Goal: Answer question/provide support: Share knowledge or assist other users

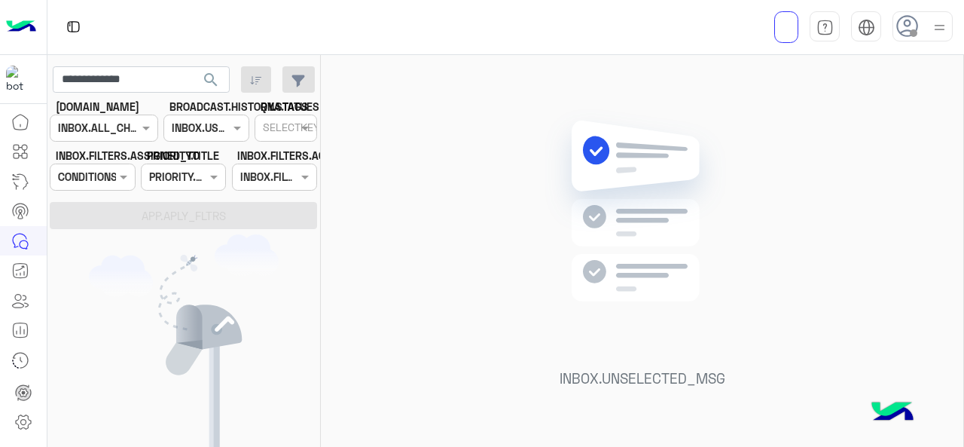
click at [17, 207] on icon at bounding box center [20, 210] width 9 height 8
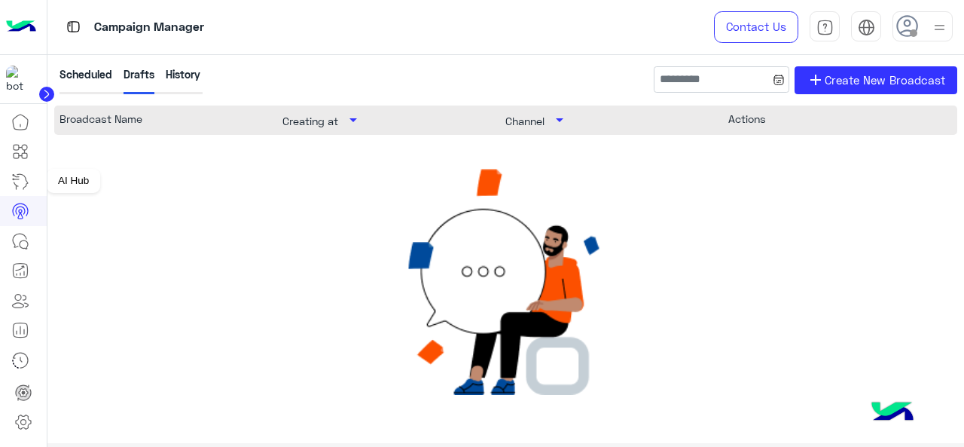
click at [16, 183] on icon at bounding box center [20, 182] width 18 height 18
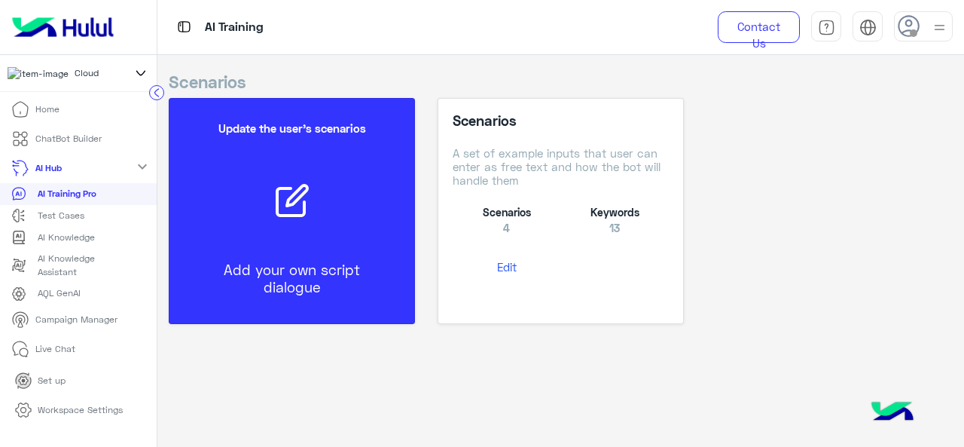
click at [29, 142] on icon at bounding box center [20, 139] width 18 height 18
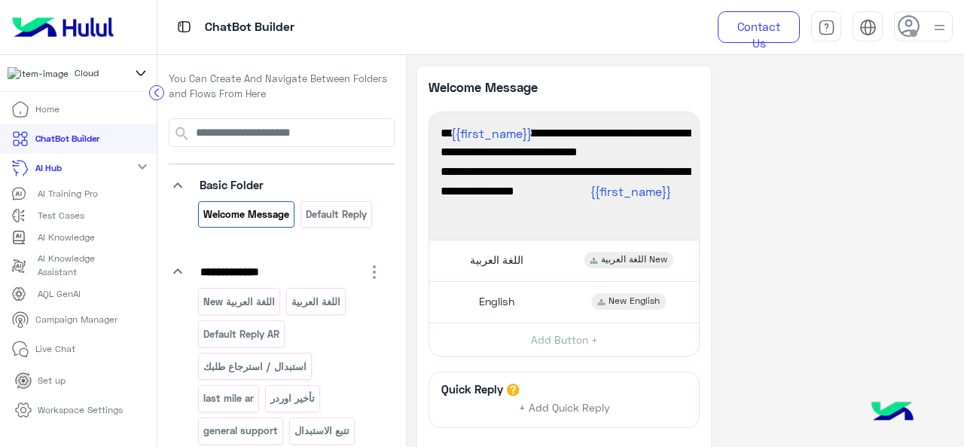
click at [18, 118] on icon at bounding box center [20, 109] width 18 height 18
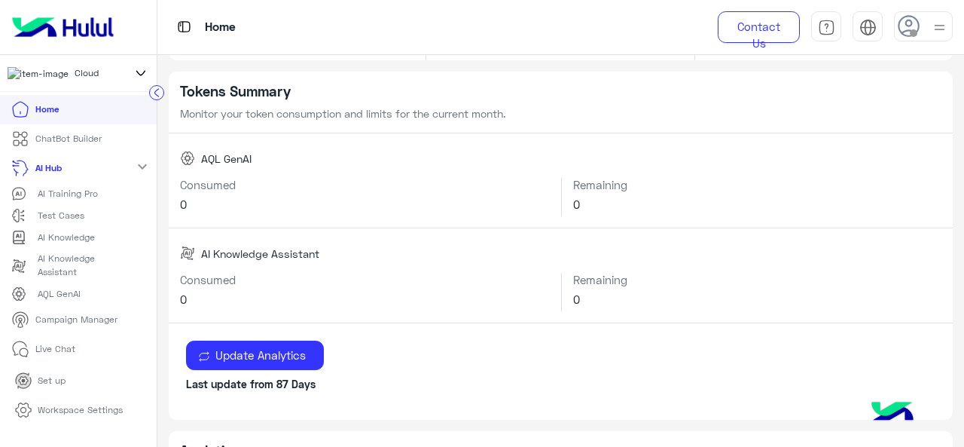
scroll to position [148, 0]
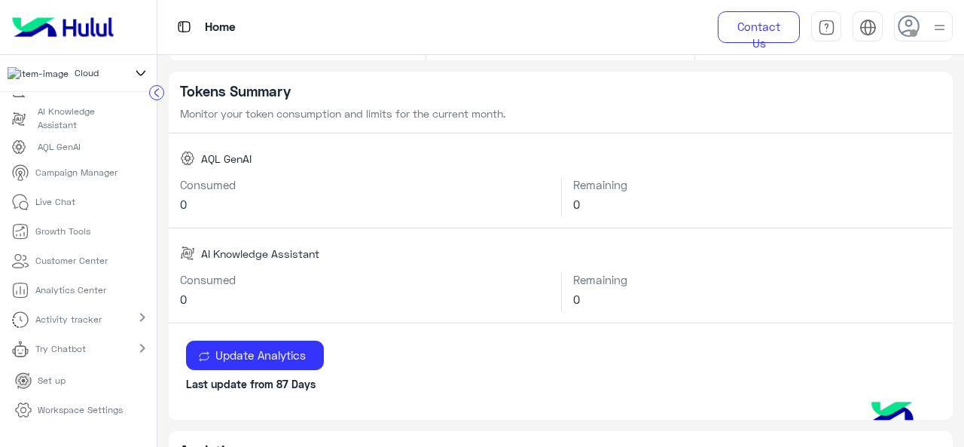
click at [69, 412] on p "Workspace Settings" at bounding box center [80, 410] width 85 height 14
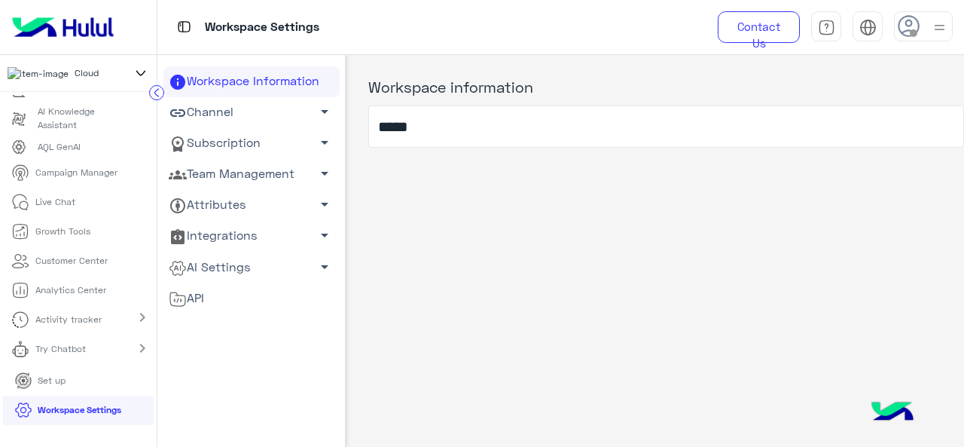
click at [55, 264] on p "Customer Center" at bounding box center [71, 261] width 72 height 14
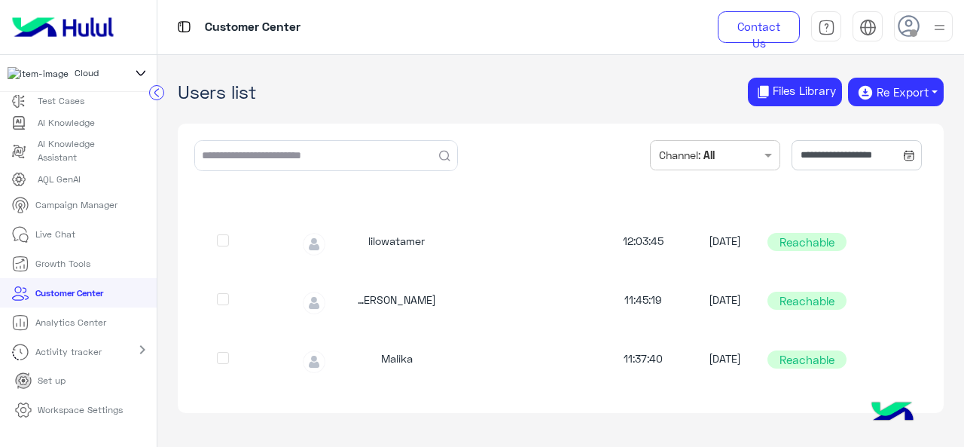
scroll to position [529, 0]
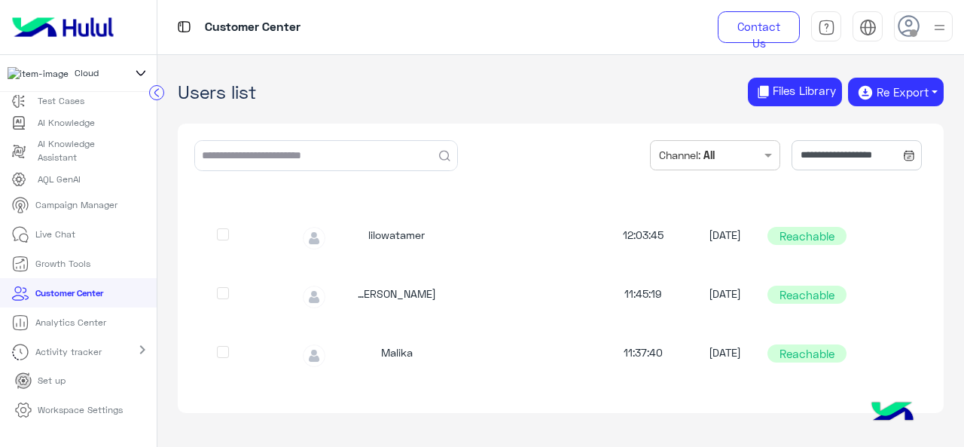
click at [72, 415] on p "Workspace Settings" at bounding box center [80, 410] width 85 height 14
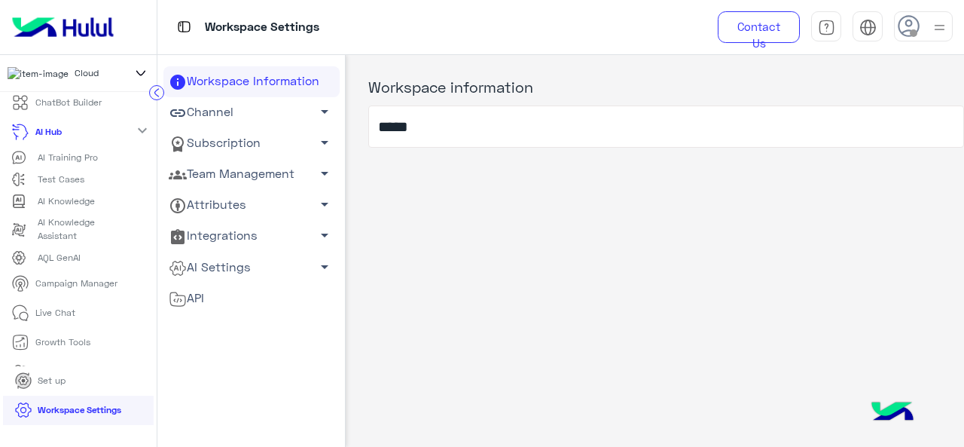
scroll to position [35, 0]
click at [245, 177] on link "Team Management arrow_drop_down" at bounding box center [251, 174] width 176 height 31
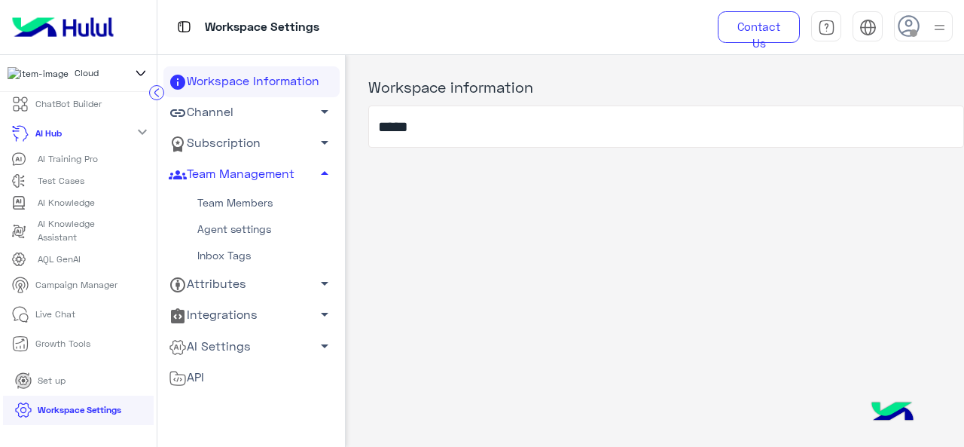
click at [240, 228] on link "Agent settings" at bounding box center [251, 229] width 176 height 26
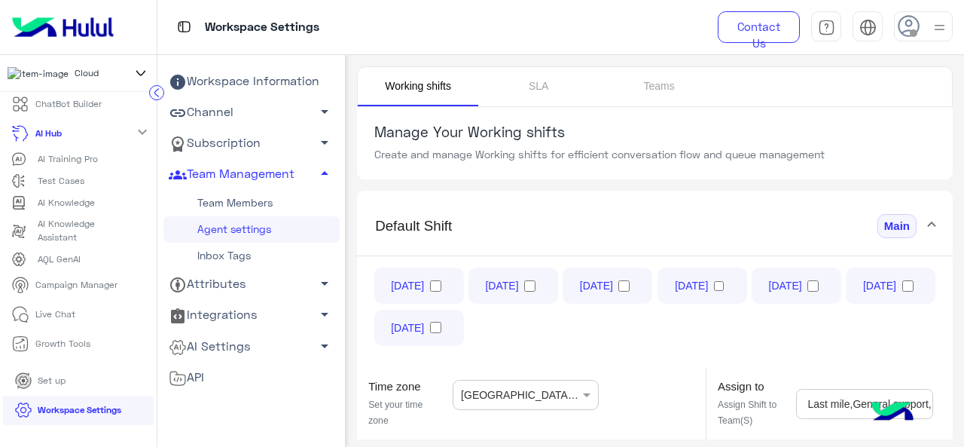
scroll to position [269, 0]
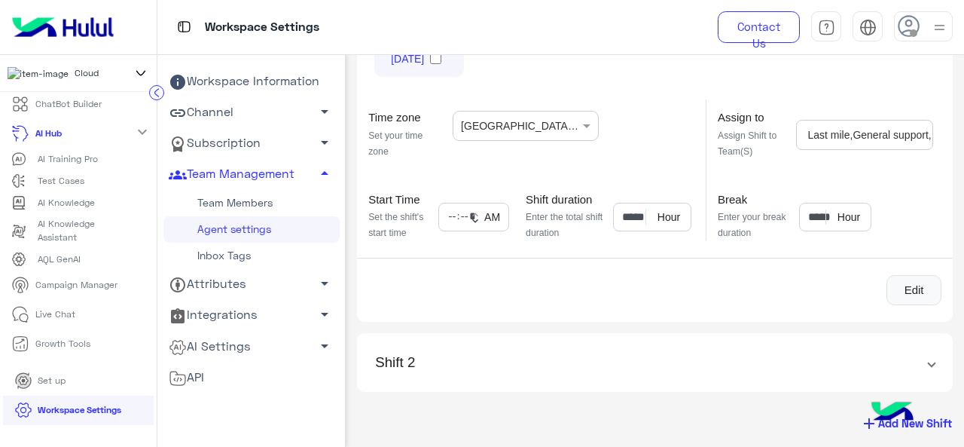
click at [262, 252] on link "Inbox Tags" at bounding box center [251, 256] width 176 height 26
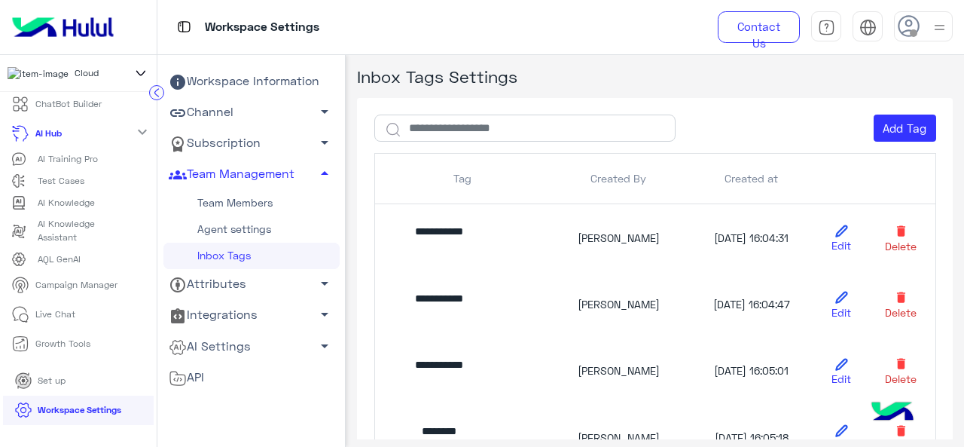
click at [240, 200] on link "Team Members" at bounding box center [251, 203] width 176 height 26
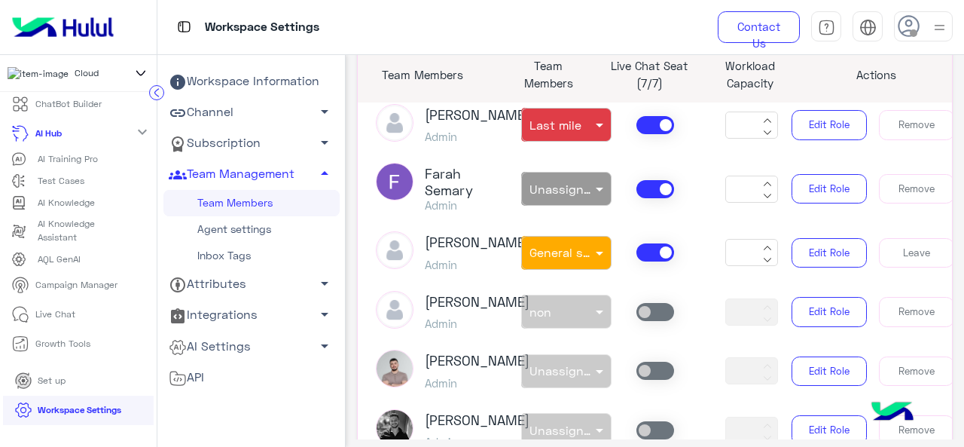
scroll to position [313, 3]
click at [596, 261] on span at bounding box center [600, 253] width 19 height 16
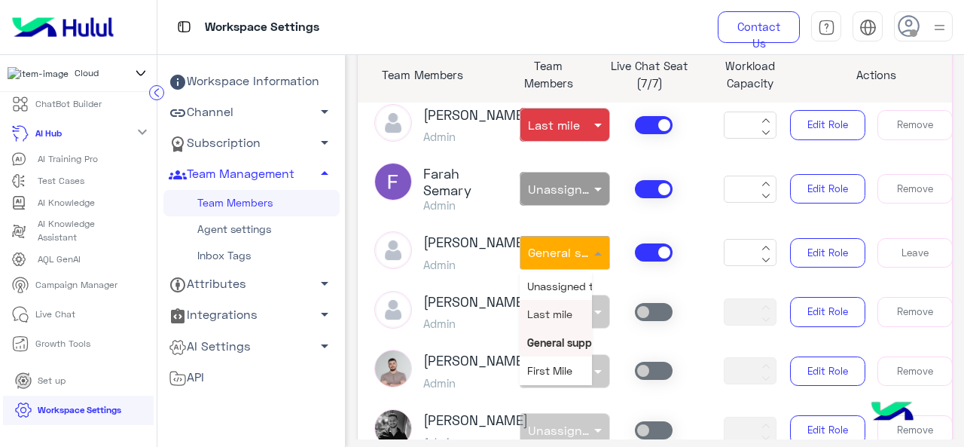
scroll to position [27, 0]
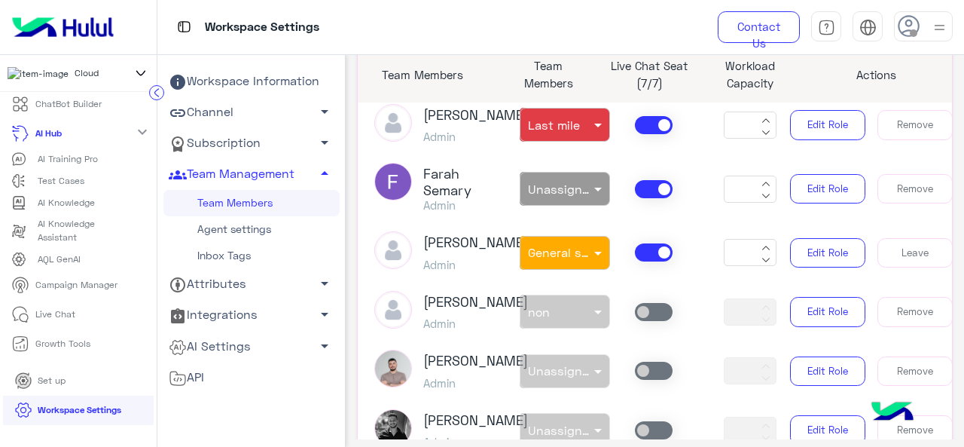
click at [270, 288] on link "Attributes arrow_drop_down" at bounding box center [251, 284] width 176 height 31
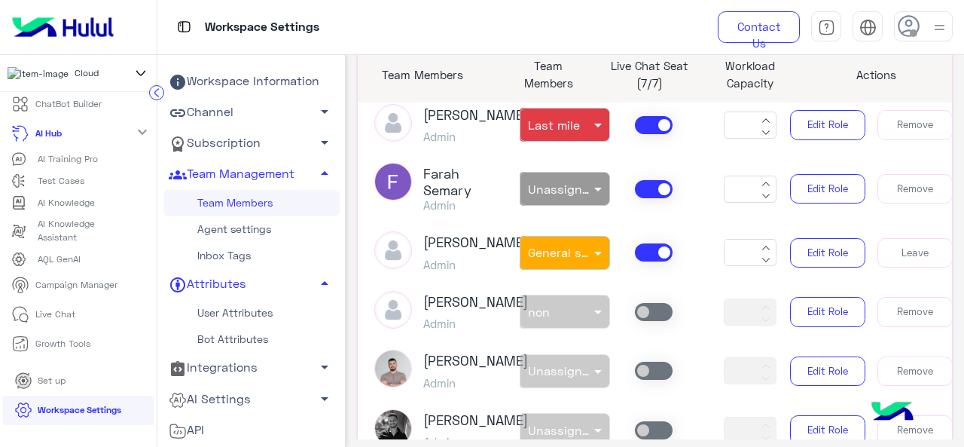
click at [250, 314] on link "User Attributes" at bounding box center [251, 313] width 176 height 26
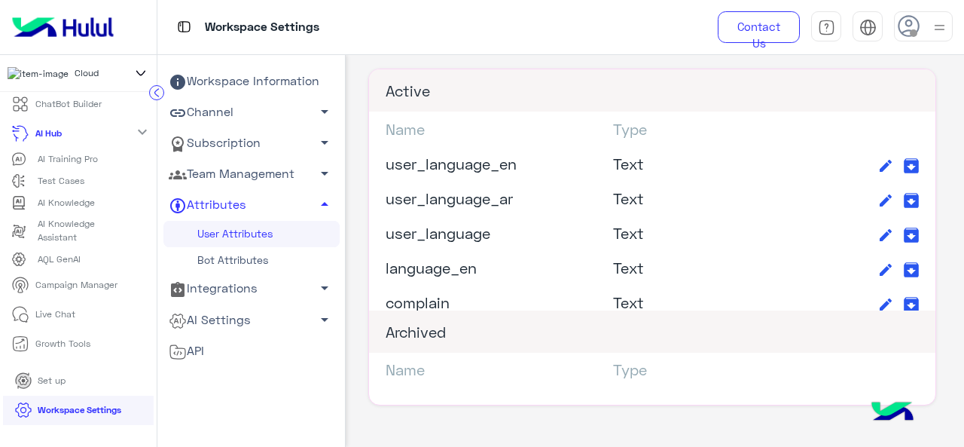
scroll to position [55, 0]
click at [250, 254] on link "Bot Attributes" at bounding box center [251, 260] width 176 height 26
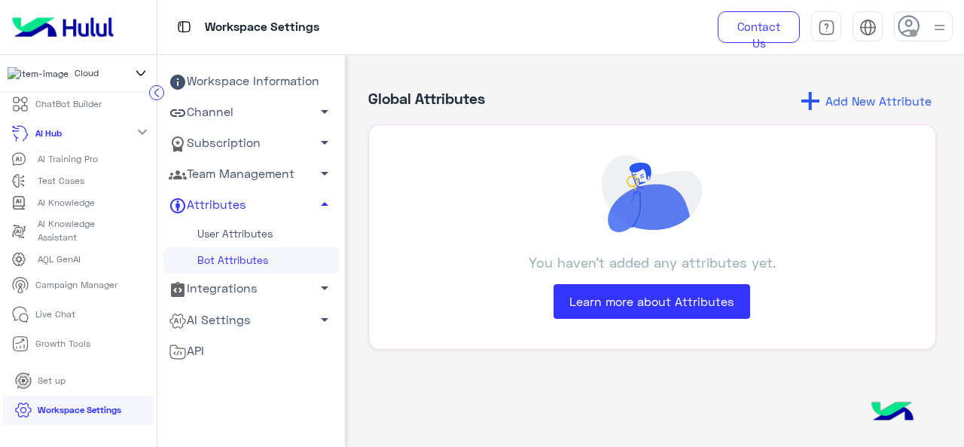
click at [247, 295] on link "Integrations arrow_drop_down" at bounding box center [251, 288] width 176 height 31
click at [256, 352] on link "AI Settings arrow_drop_down" at bounding box center [251, 346] width 176 height 31
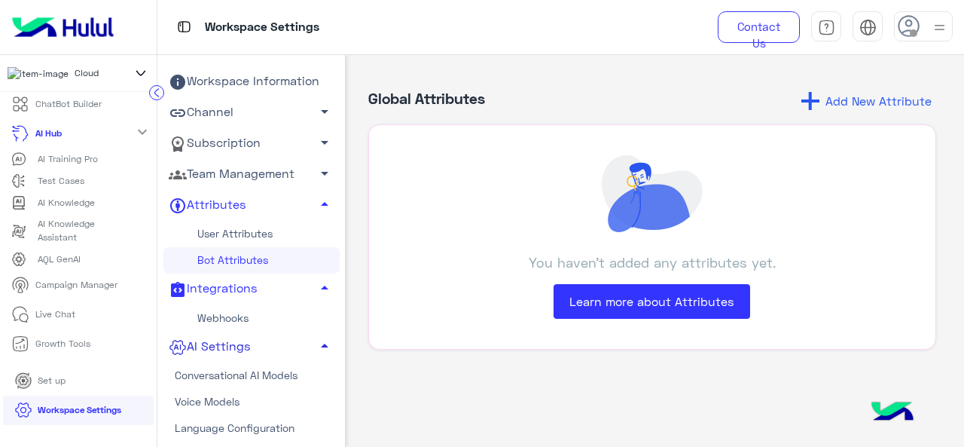
scroll to position [26, 0]
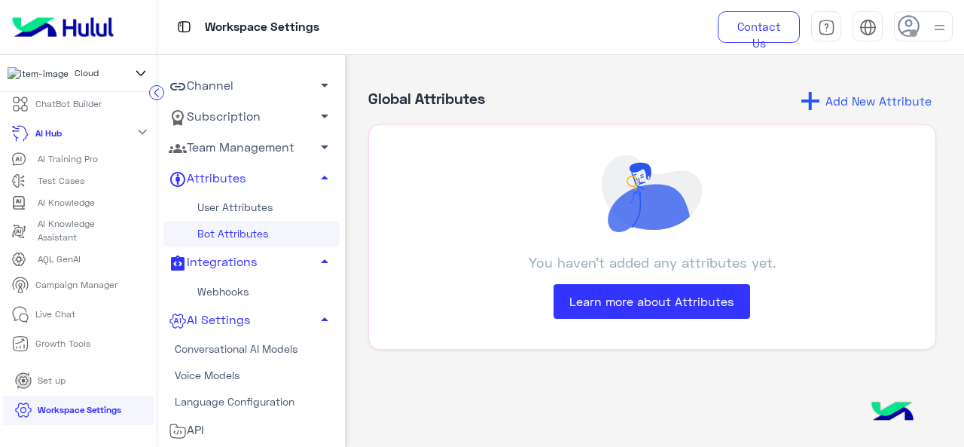
click at [438, 393] on div "Global Attributes Add New Attribute You haven’t added any attributes yet. Learn…" at bounding box center [655, 247] width 619 height 385
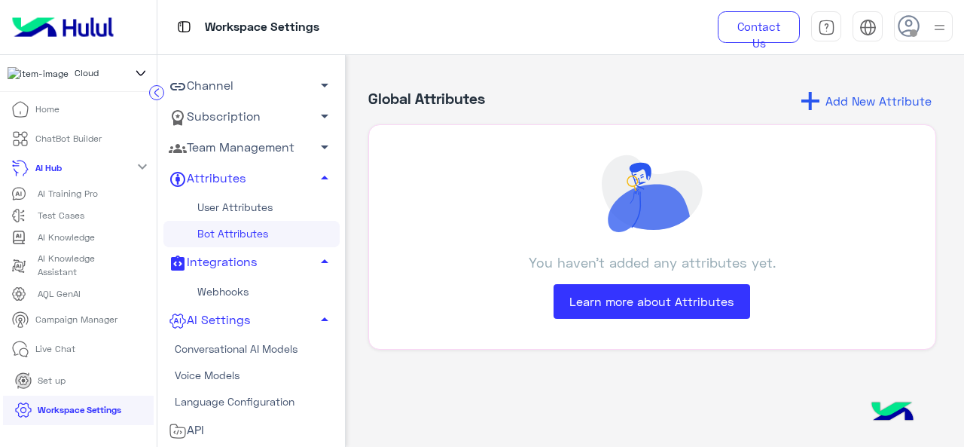
scroll to position [0, 0]
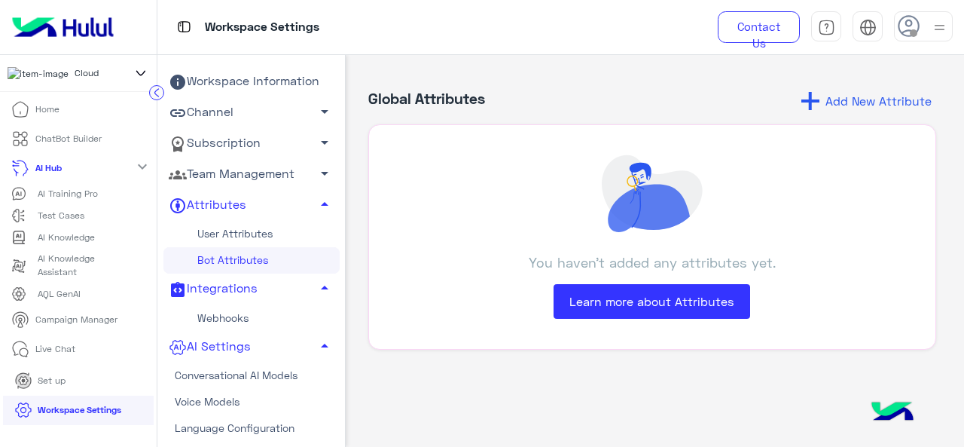
click at [55, 353] on p "Live Chat" at bounding box center [55, 349] width 40 height 14
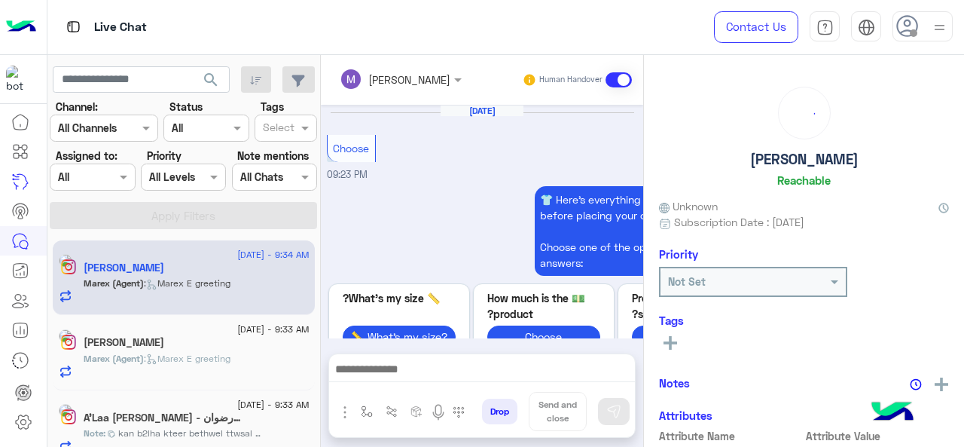
scroll to position [600, 0]
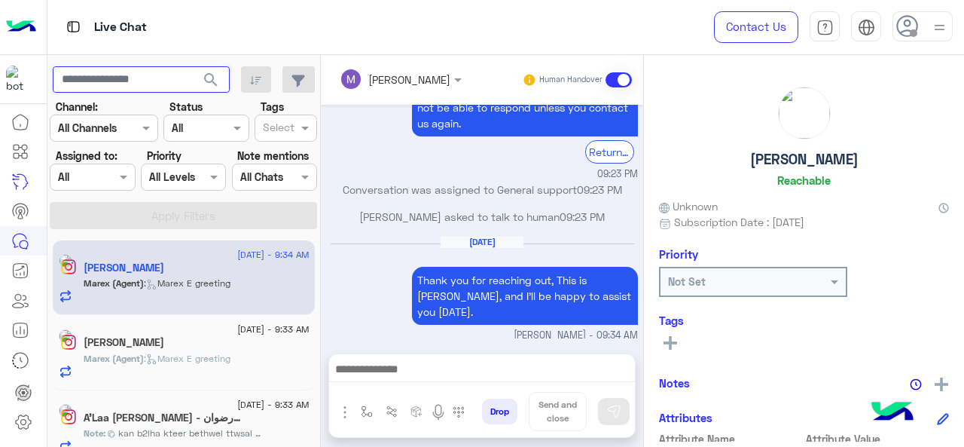
click at [137, 79] on input "text" at bounding box center [141, 79] width 177 height 27
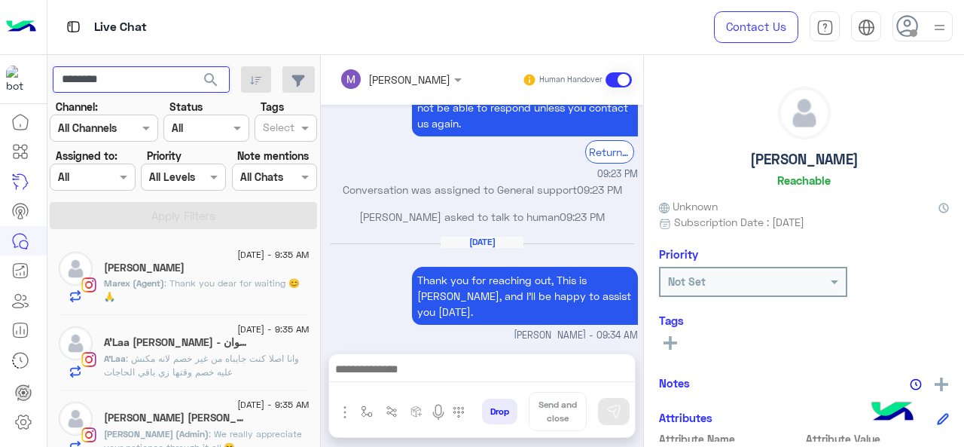
type input "*******"
click at [214, 64] on app-inbox-users-filters "******* search Channel: Channel All Channels Status Channel All Tags Select Ass…" at bounding box center [183, 145] width 273 height 180
click at [214, 78] on span "search" at bounding box center [211, 80] width 18 height 18
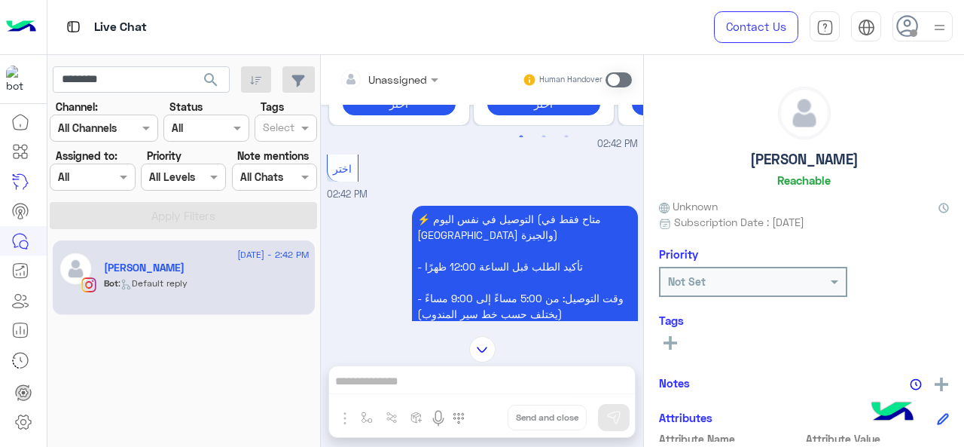
scroll to position [6354, 0]
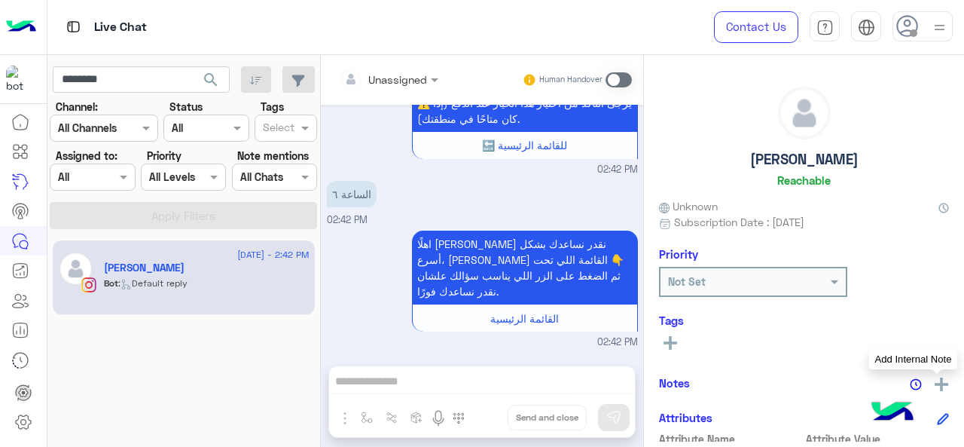
click at [938, 385] on img at bounding box center [942, 384] width 14 height 14
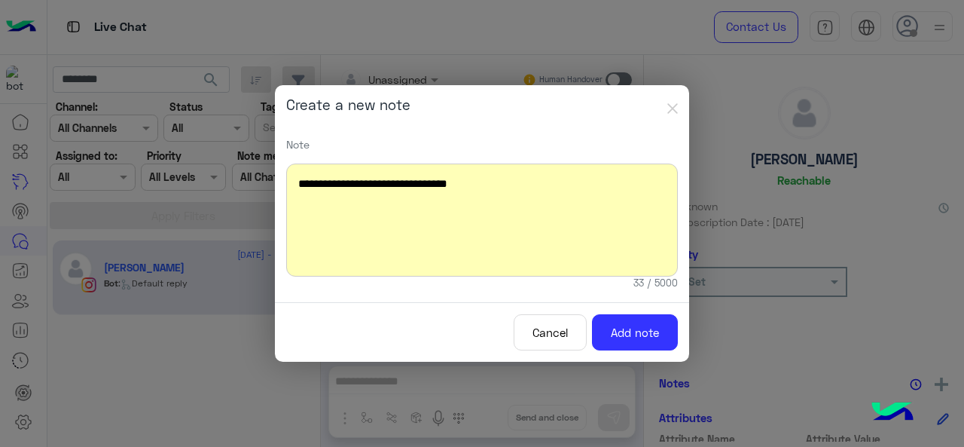
drag, startPoint x: 559, startPoint y: 335, endPoint x: 558, endPoint y: 327, distance: 7.7
click at [559, 334] on button "Cancel" at bounding box center [550, 332] width 73 height 37
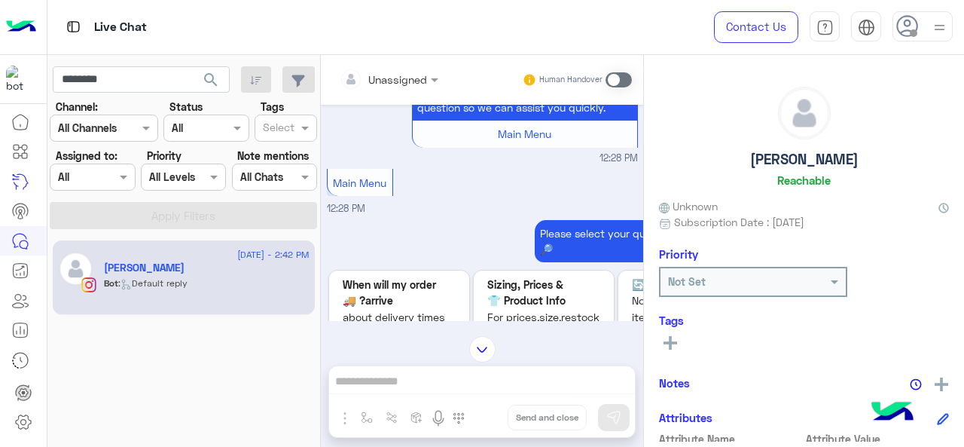
scroll to position [0, 0]
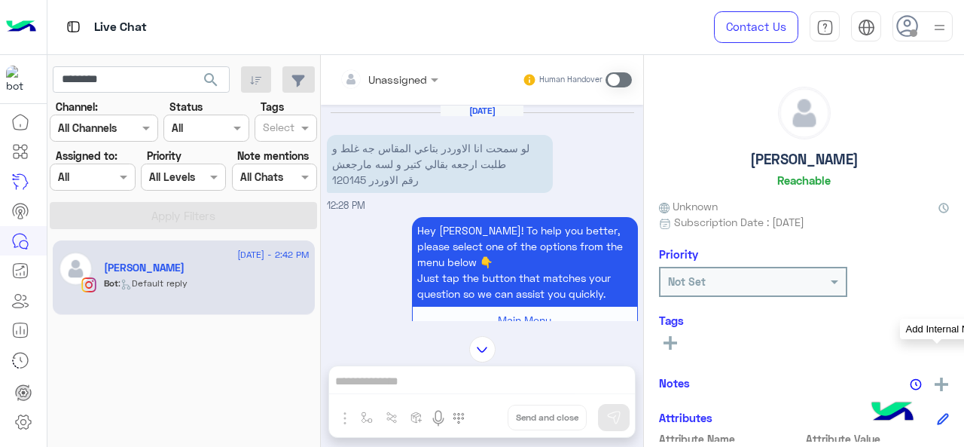
click at [935, 386] on img at bounding box center [942, 384] width 14 height 14
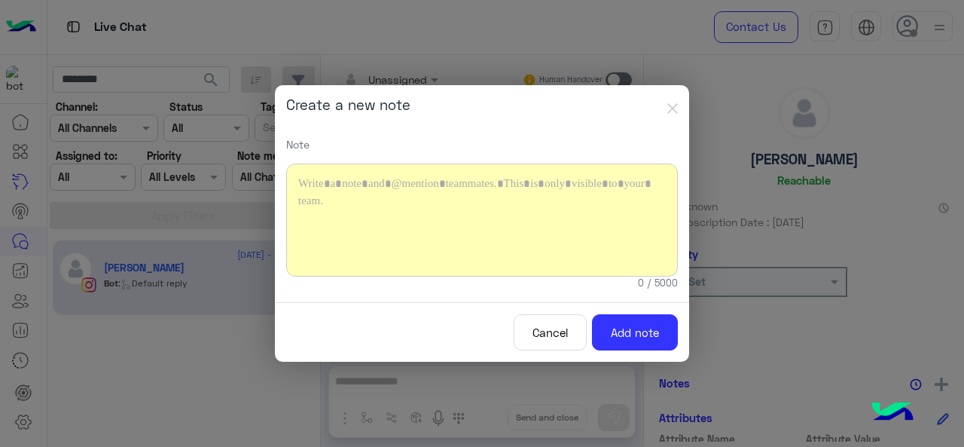
click at [374, 185] on div at bounding box center [482, 219] width 392 height 113
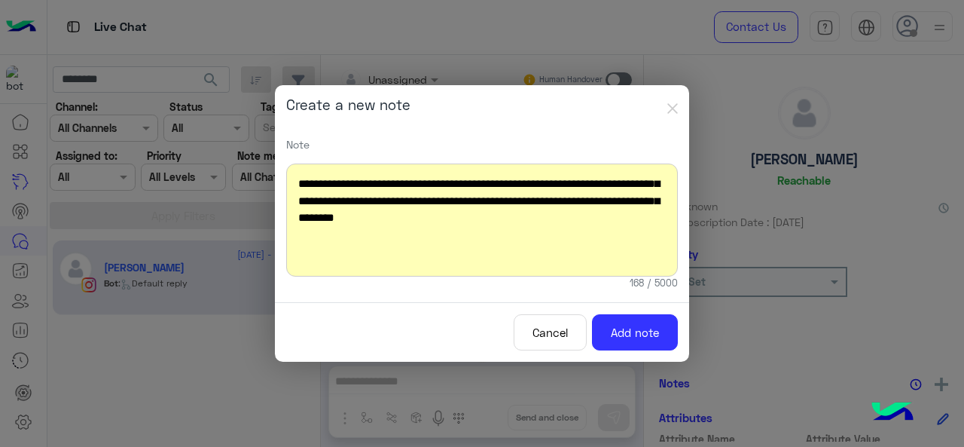
click at [600, 203] on div "**********" at bounding box center [482, 219] width 392 height 113
click at [570, 219] on div "**********" at bounding box center [482, 219] width 392 height 113
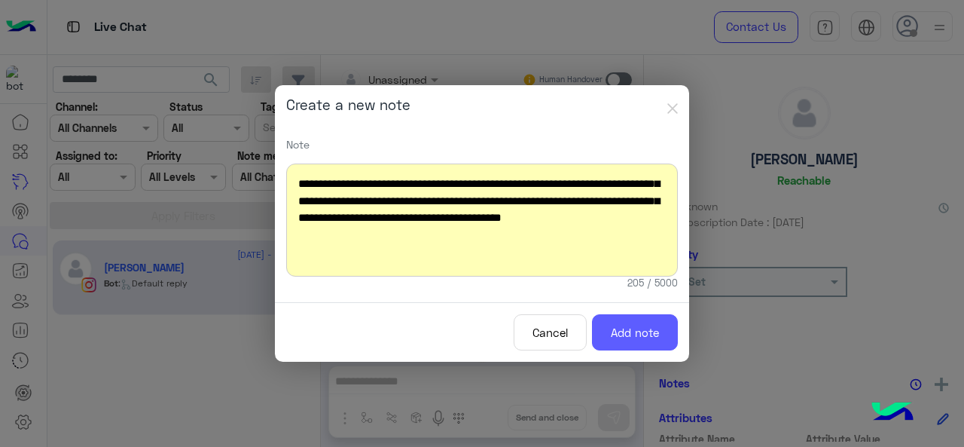
click at [658, 332] on button "Add note" at bounding box center [635, 332] width 86 height 37
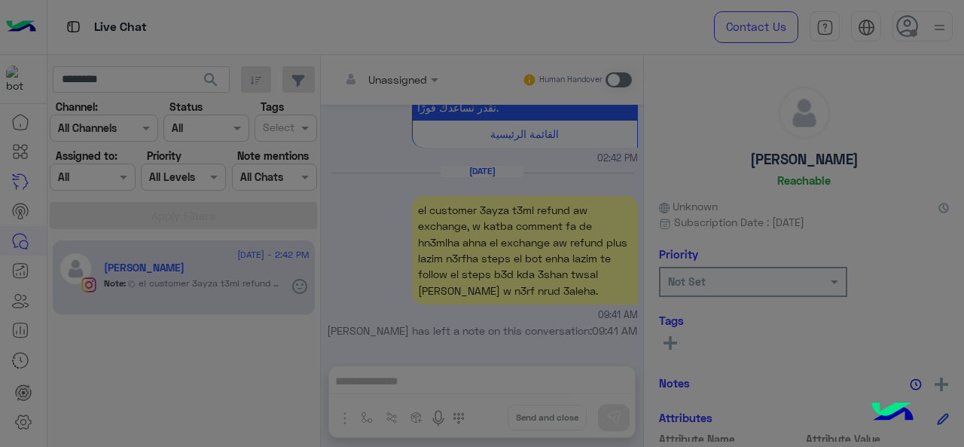
scroll to position [6775, 0]
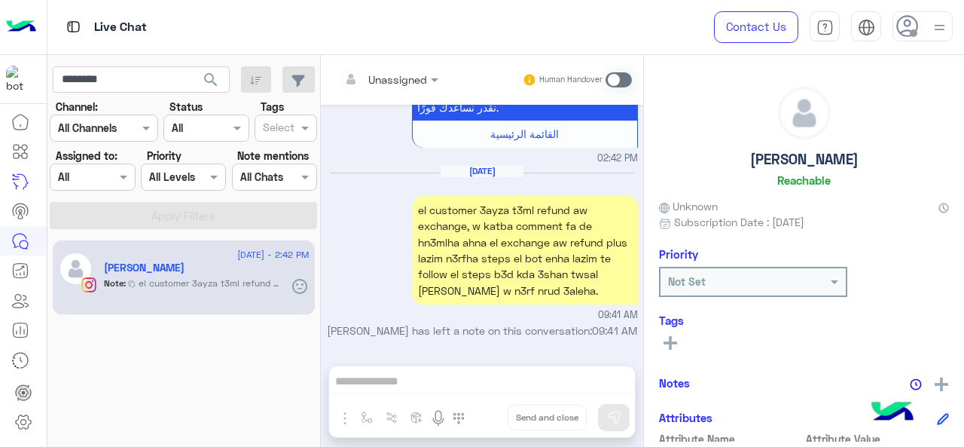
click at [768, 289] on div "Not Set" at bounding box center [744, 281] width 167 height 16
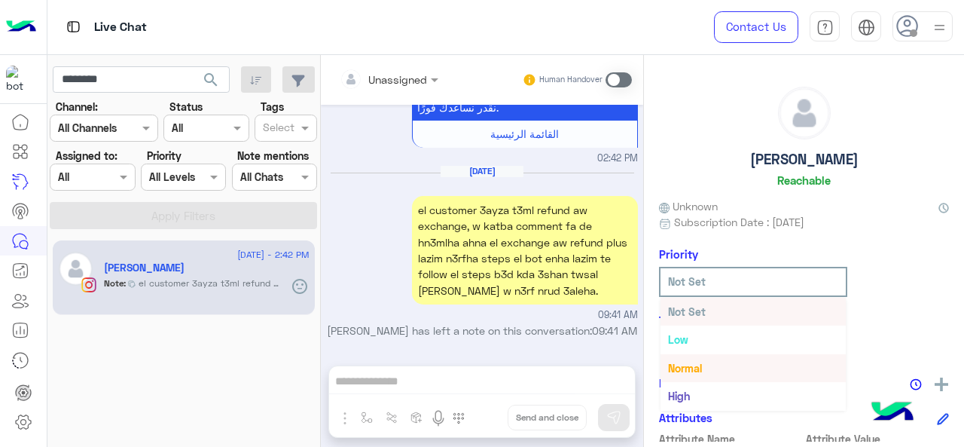
scroll to position [27, 0]
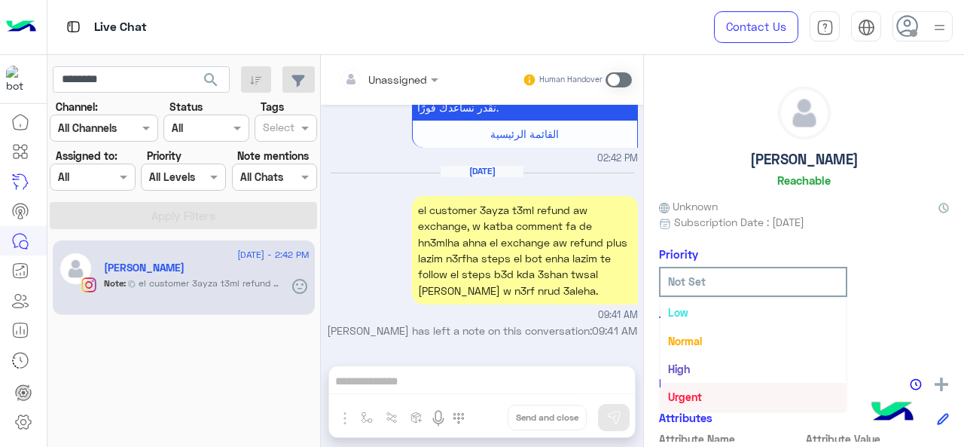
click at [706, 397] on div "Urgent" at bounding box center [753, 397] width 185 height 28
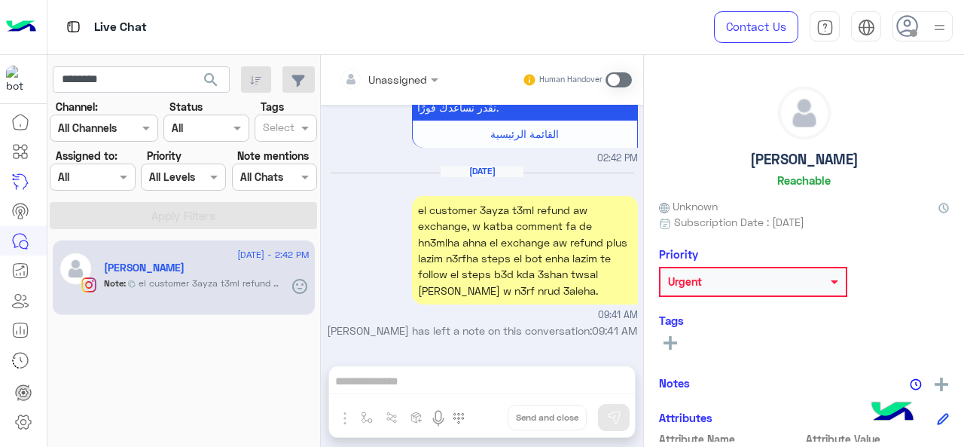
click at [390, 72] on input "text" at bounding box center [370, 80] width 61 height 16
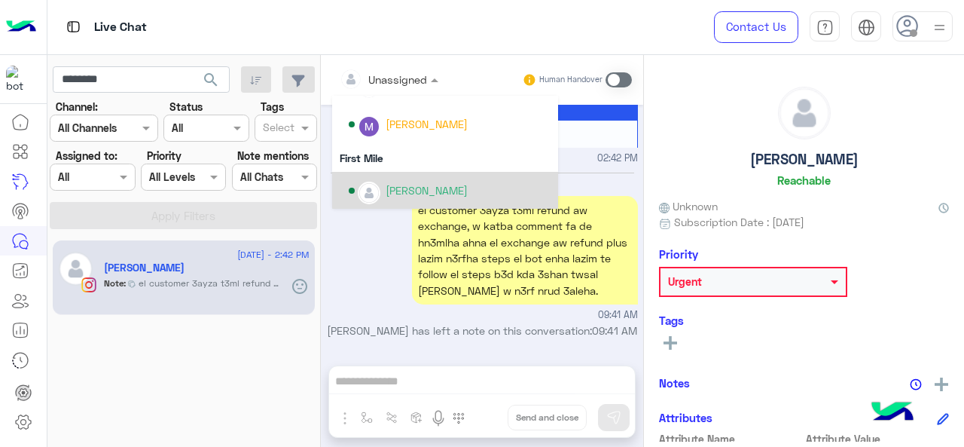
scroll to position [305, 0]
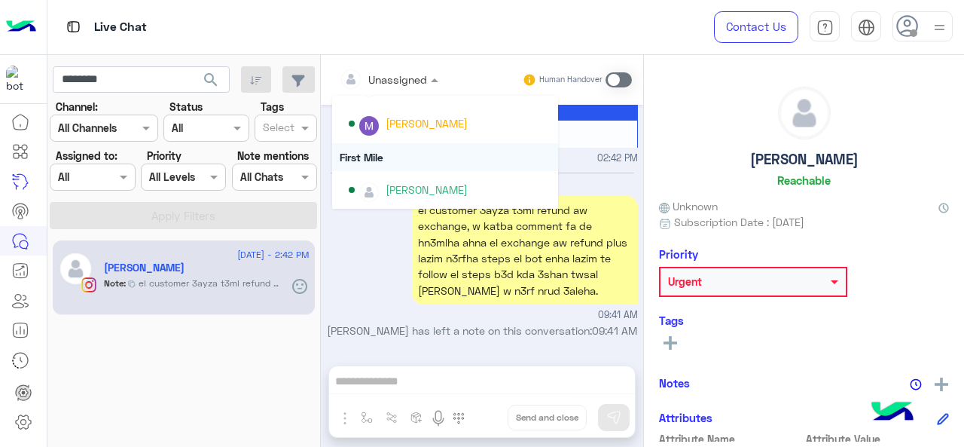
click at [380, 159] on div "First Mile" at bounding box center [445, 157] width 226 height 28
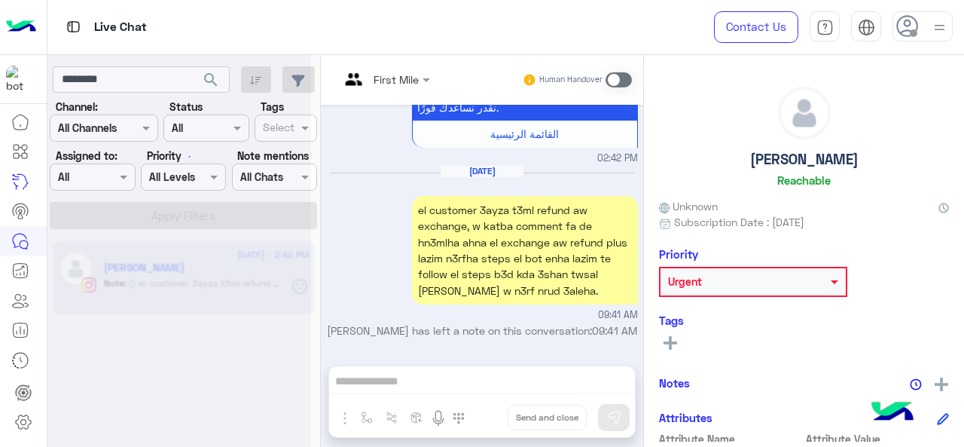
scroll to position [6803, 0]
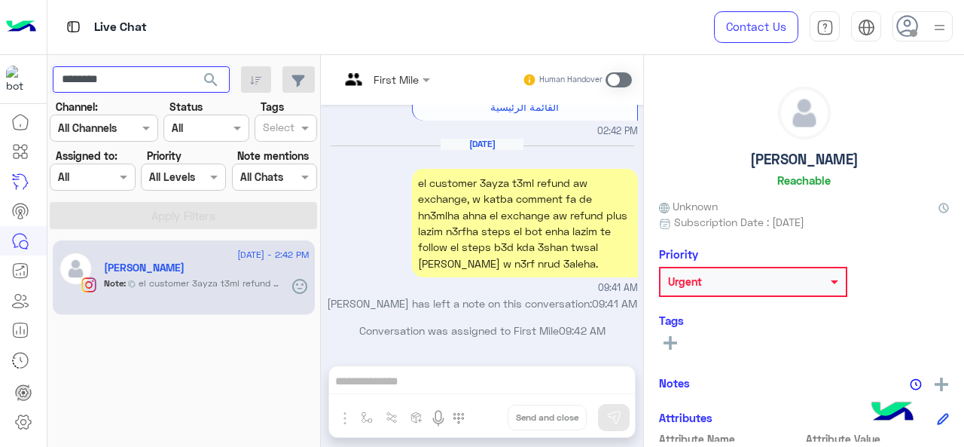
click at [160, 75] on input "*******" at bounding box center [141, 79] width 177 height 27
type input "*"
type input "*********"
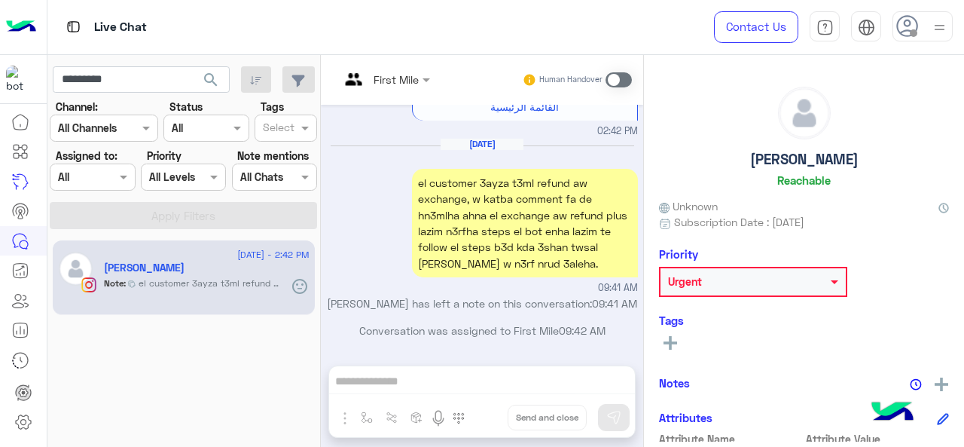
click at [203, 82] on span "search" at bounding box center [211, 80] width 18 height 18
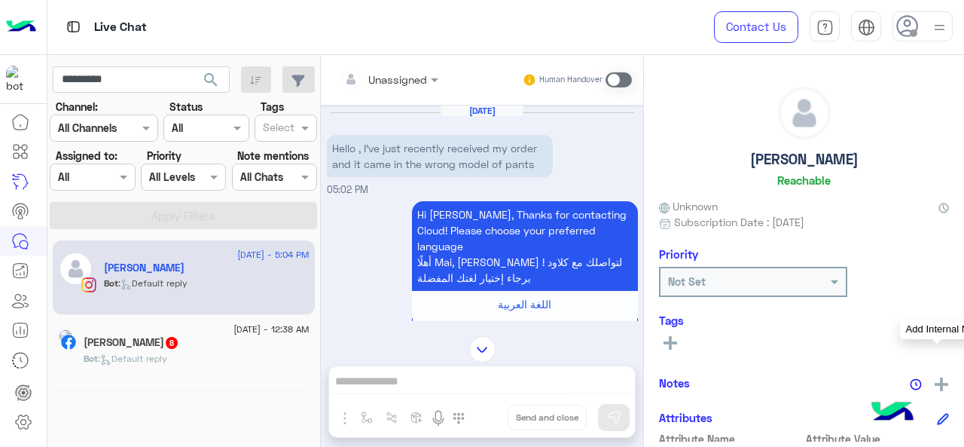
click at [937, 379] on img at bounding box center [942, 384] width 14 height 14
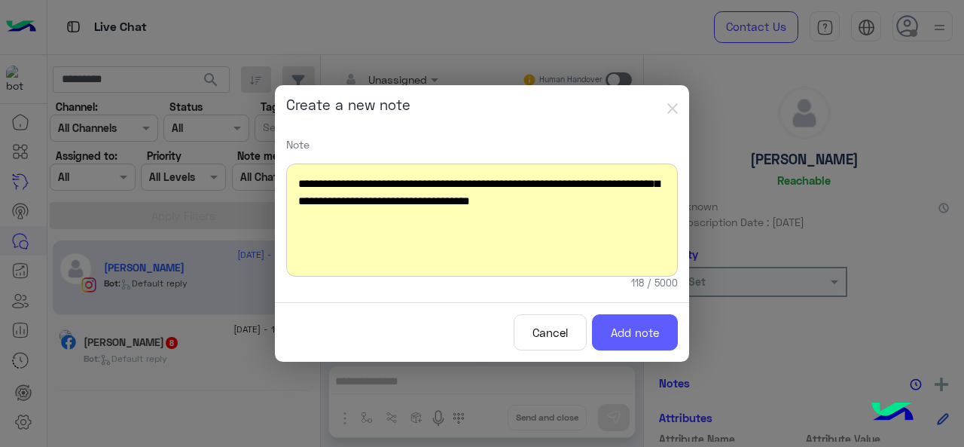
click at [637, 335] on button "Add note" at bounding box center [635, 332] width 86 height 37
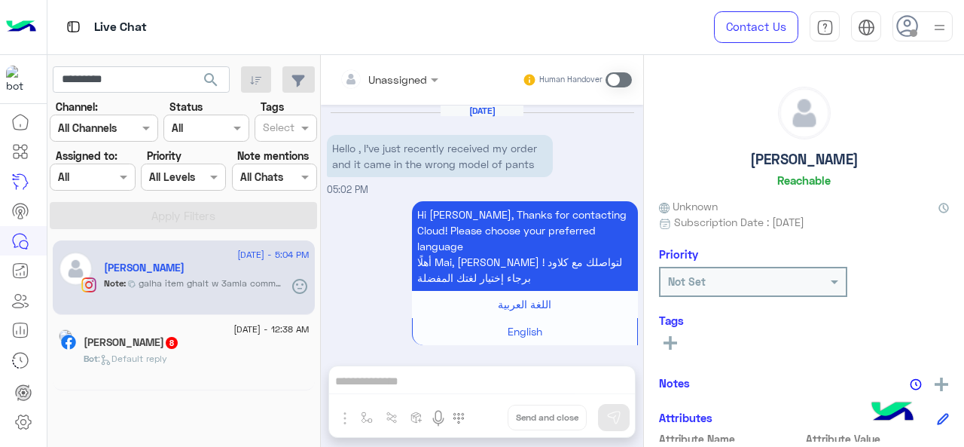
scroll to position [3088, 0]
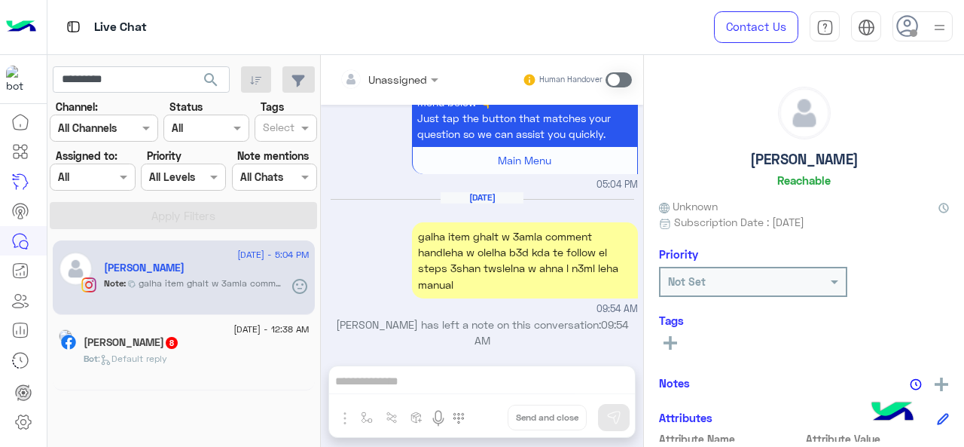
click at [778, 299] on div "Mai Hamdy Reachable Unknown Subscription Date : 08/26/2025 Priority Not Set Tag…" at bounding box center [804, 248] width 320 height 387
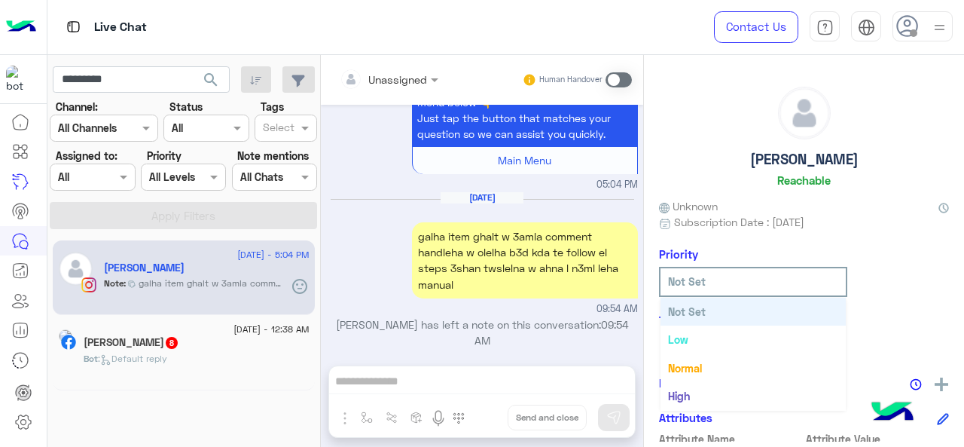
click at [704, 283] on input "text" at bounding box center [731, 281] width 126 height 16
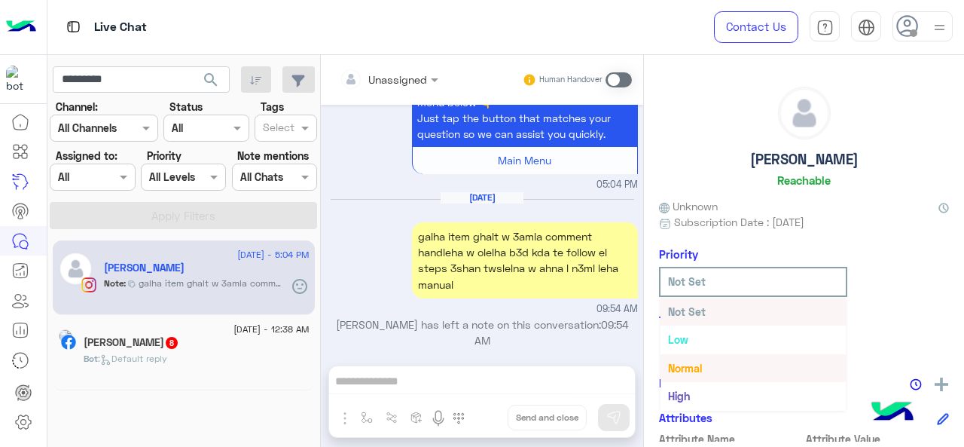
scroll to position [27, 0]
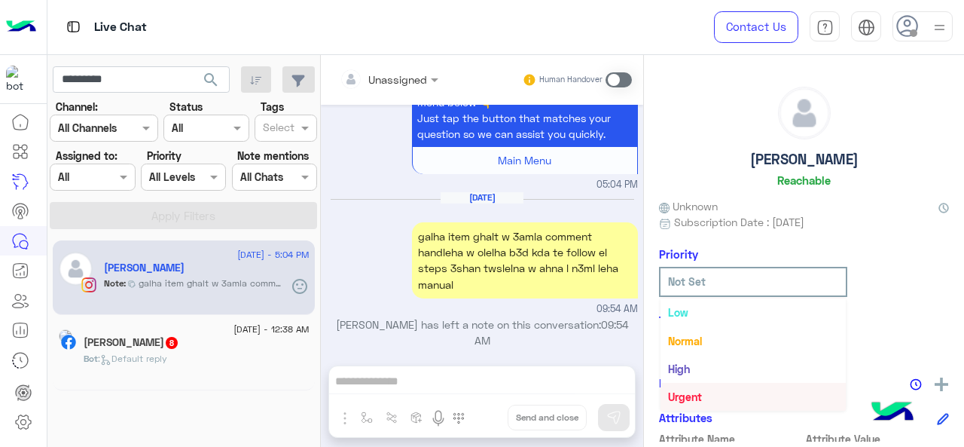
click at [681, 391] on b "Urgent" at bounding box center [685, 396] width 34 height 13
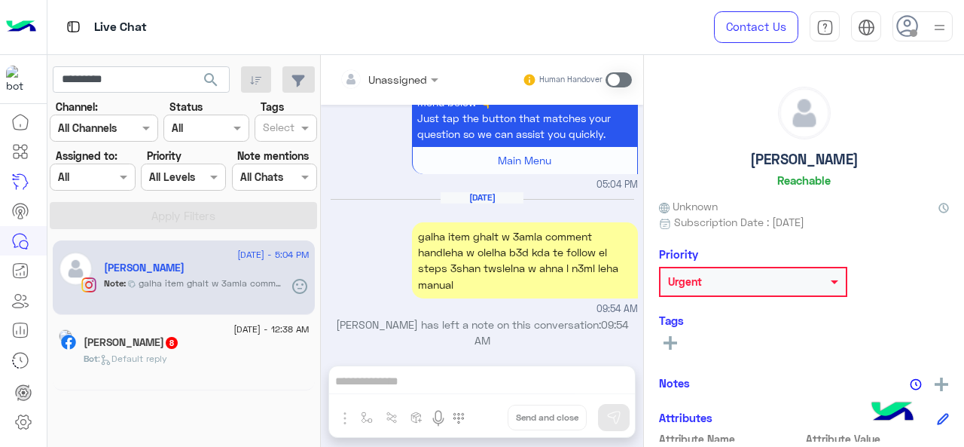
click at [397, 84] on input "text" at bounding box center [370, 80] width 61 height 16
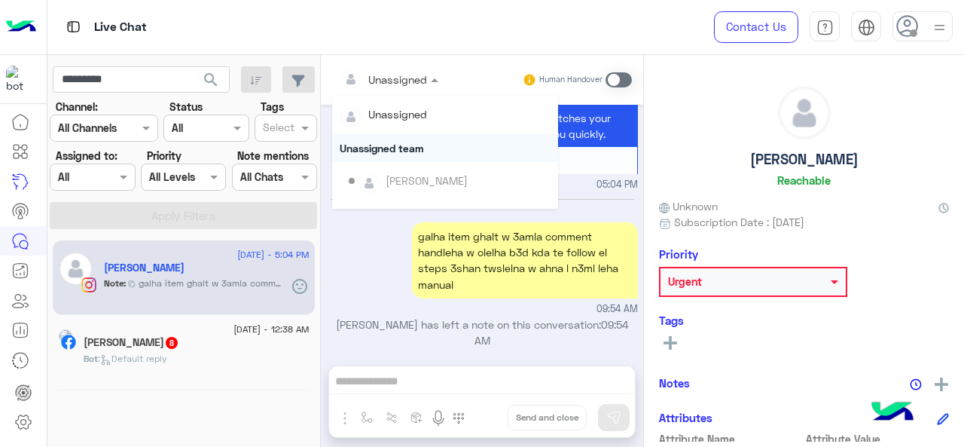
scroll to position [306, 0]
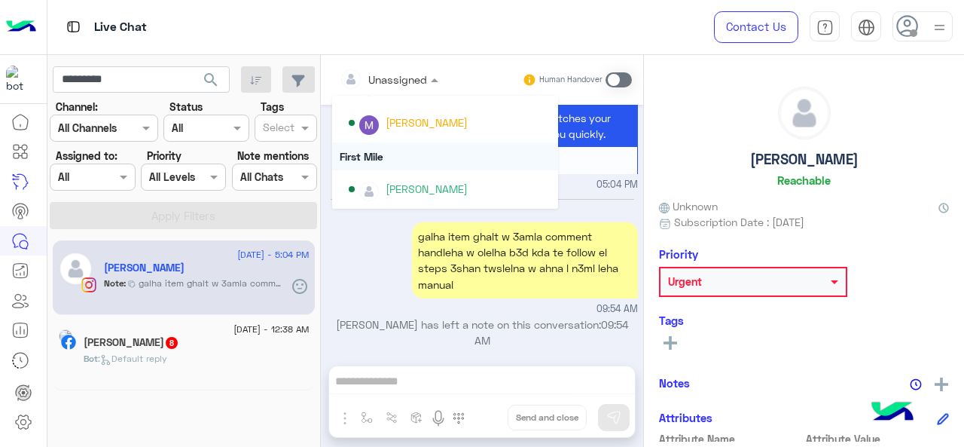
click at [374, 154] on div "First Mile" at bounding box center [445, 156] width 226 height 28
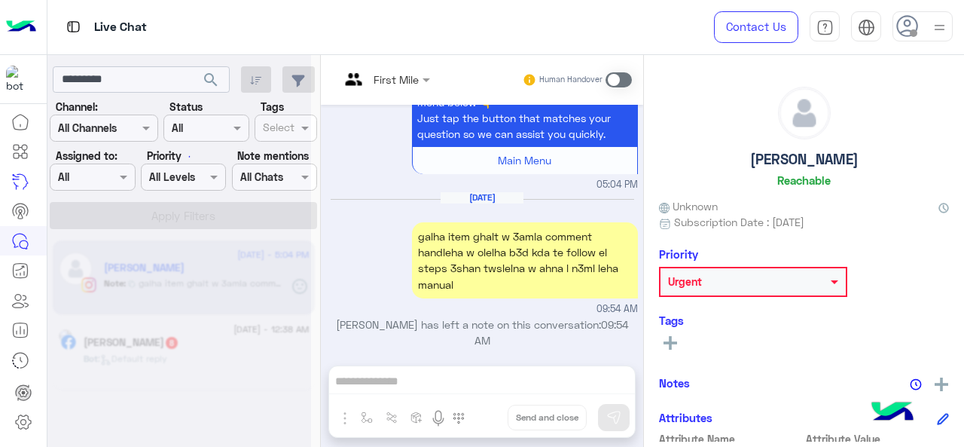
scroll to position [3115, 0]
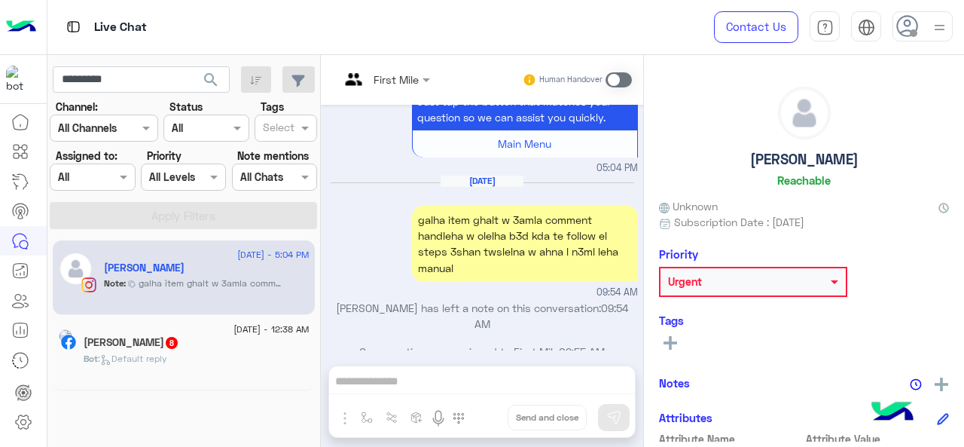
scroll to position [821, 0]
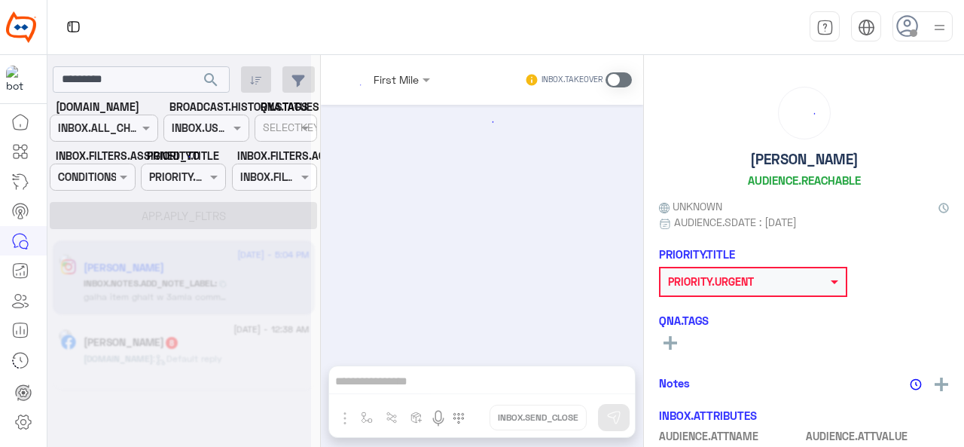
scroll to position [805, 0]
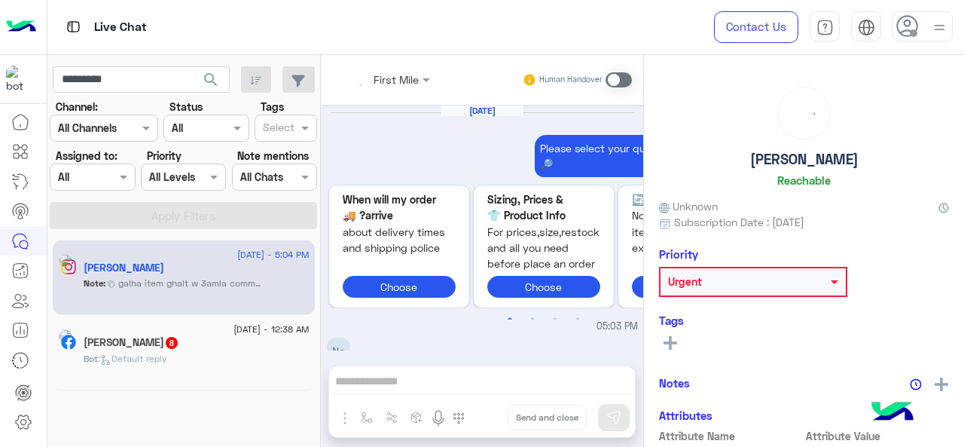
scroll to position [821, 0]
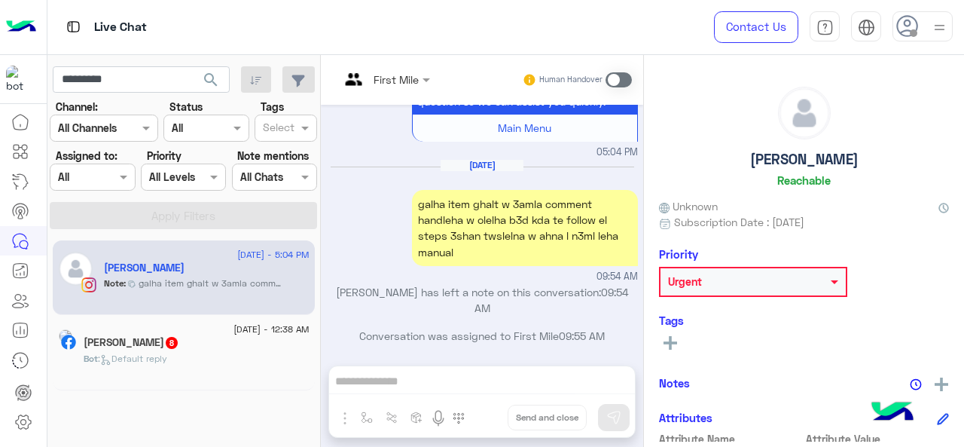
click at [220, 38] on div "Live Chat" at bounding box center [353, 27] width 612 height 54
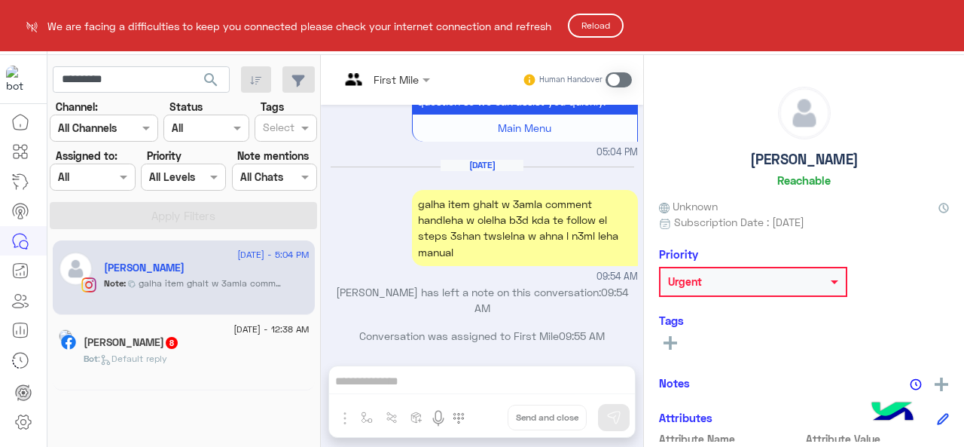
click at [356, 220] on html "We are facing a difficulties to keep you connected please check your internet c…" at bounding box center [482, 223] width 964 height 447
click at [582, 27] on button "Reload" at bounding box center [596, 26] width 56 height 24
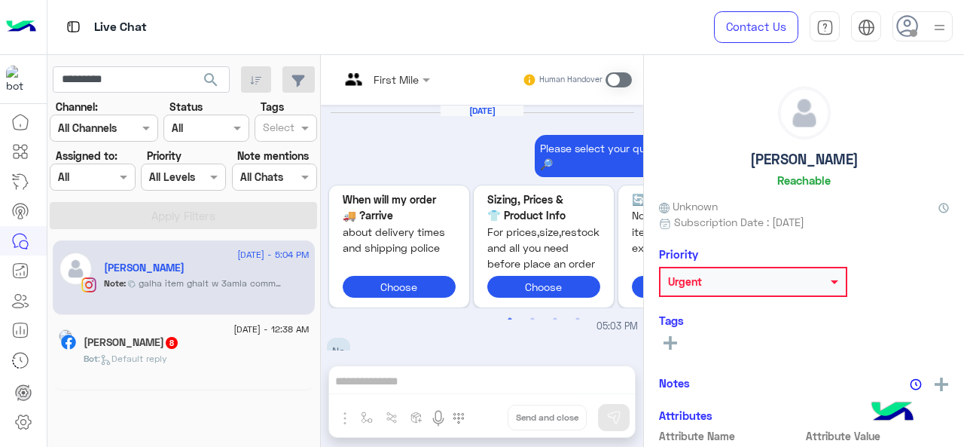
scroll to position [821, 0]
